Goal: Navigation & Orientation: Find specific page/section

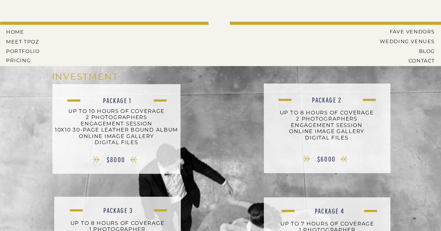
scroll to position [61, 0]
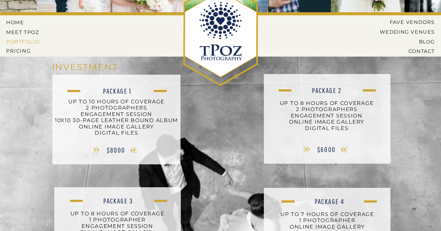
click at [34, 42] on nav "PORTFOLIO" at bounding box center [23, 42] width 35 height 6
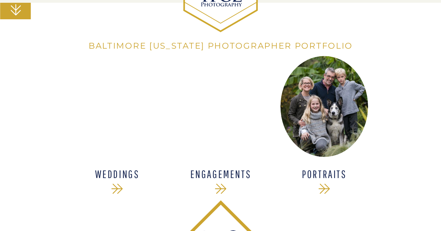
scroll to position [123, 0]
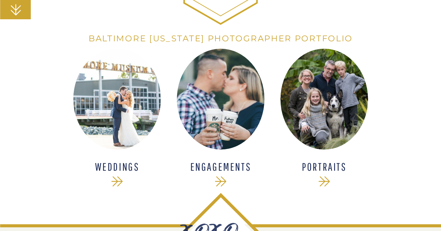
click at [98, 129] on div at bounding box center [117, 99] width 88 height 101
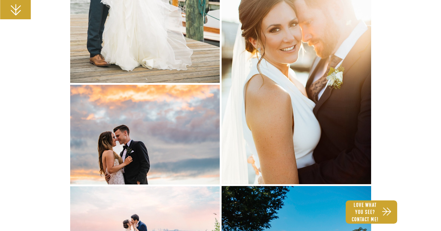
scroll to position [429, 0]
